Goal: Task Accomplishment & Management: Manage account settings

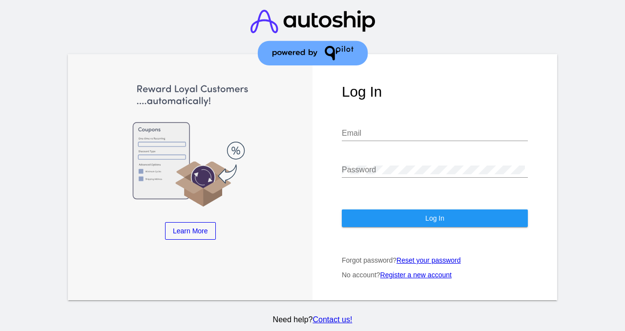
type input "[EMAIL_ADDRESS][DOMAIN_NAME]"
click at [395, 220] on button "Log In" at bounding box center [435, 219] width 186 height 18
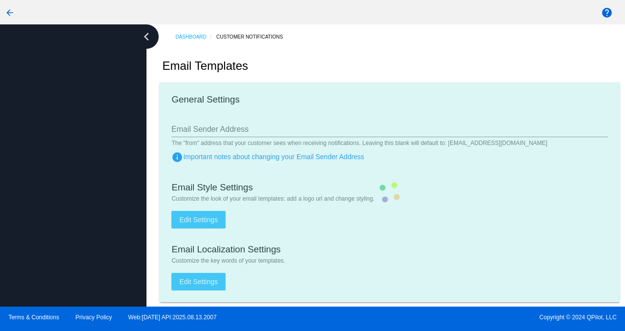
type input "[EMAIL_ADDRESS][DOMAIN_NAME]"
checkbox input "true"
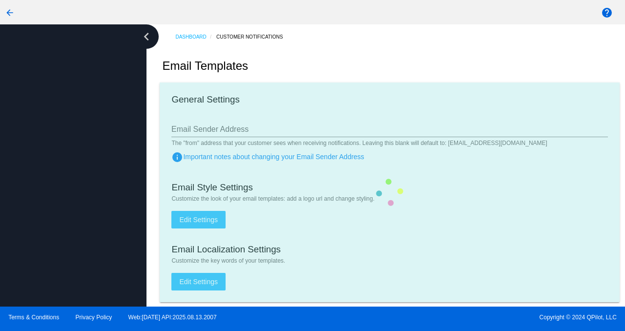
type input "[PERSON_NAME][EMAIL_ADDRESS][DOMAIN_NAME]"
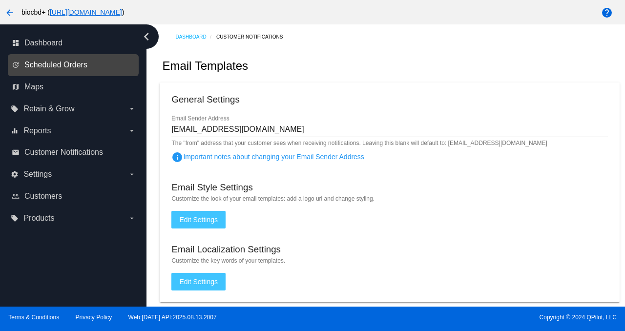
click at [63, 67] on span "Scheduled Orders" at bounding box center [55, 65] width 63 height 9
